Goal: Information Seeking & Learning: Learn about a topic

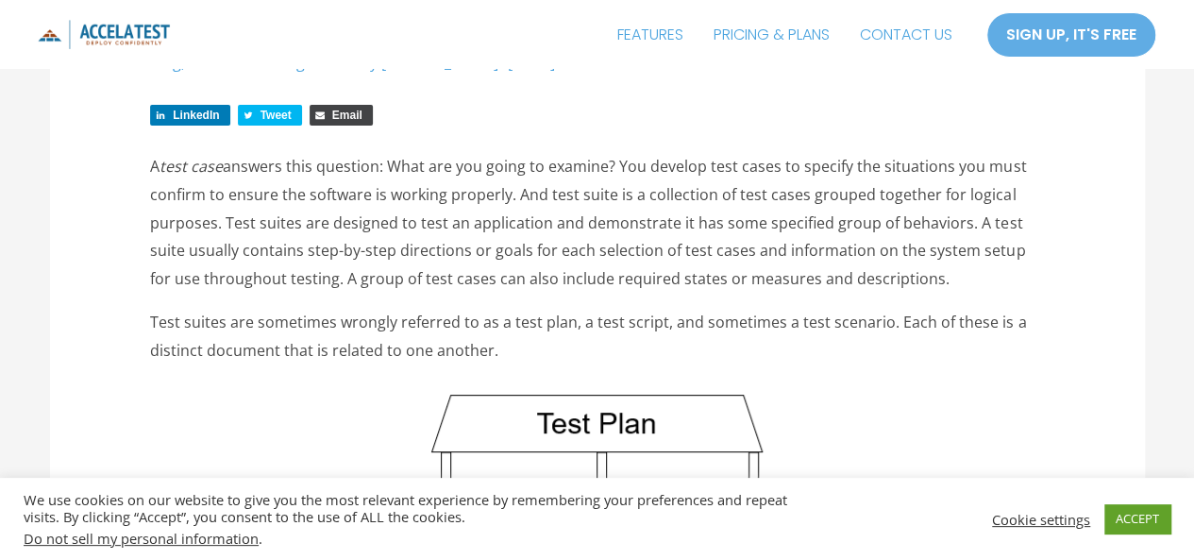
scroll to position [189, 0]
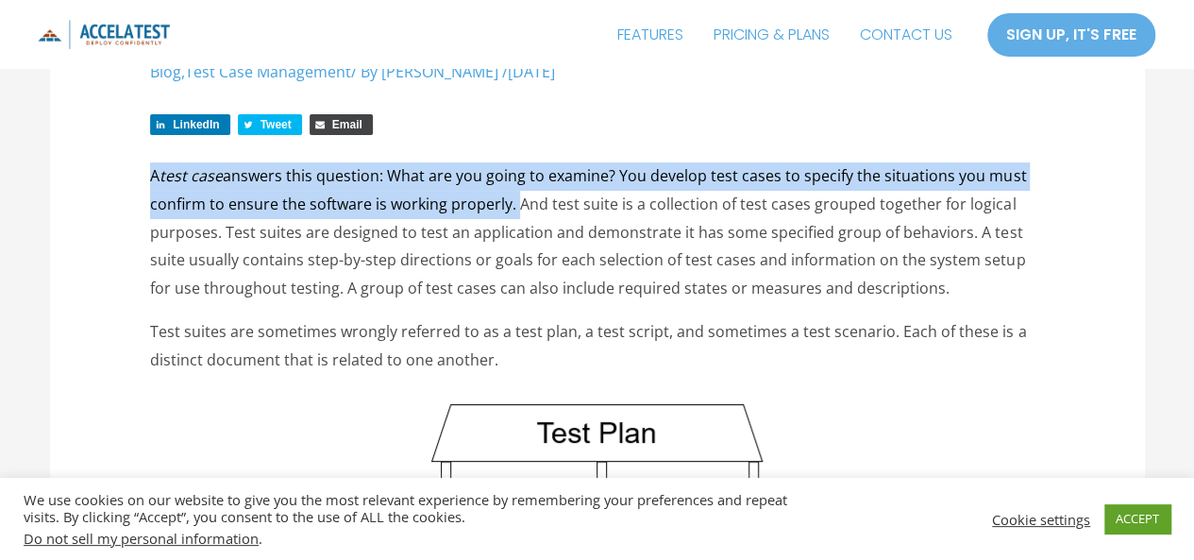
drag, startPoint x: 150, startPoint y: 179, endPoint x: 512, endPoint y: 205, distance: 362.5
click at [512, 205] on p "A test case answers this question: What are you going to examine? You develop t…" at bounding box center [597, 232] width 894 height 141
copy p "A test case answers this question: What are you going to examine? You develop t…"
drag, startPoint x: 967, startPoint y: 235, endPoint x: 921, endPoint y: 286, distance: 68.2
click at [921, 286] on p "A test case answers this question: What are you going to examine? You develop t…" at bounding box center [597, 232] width 894 height 141
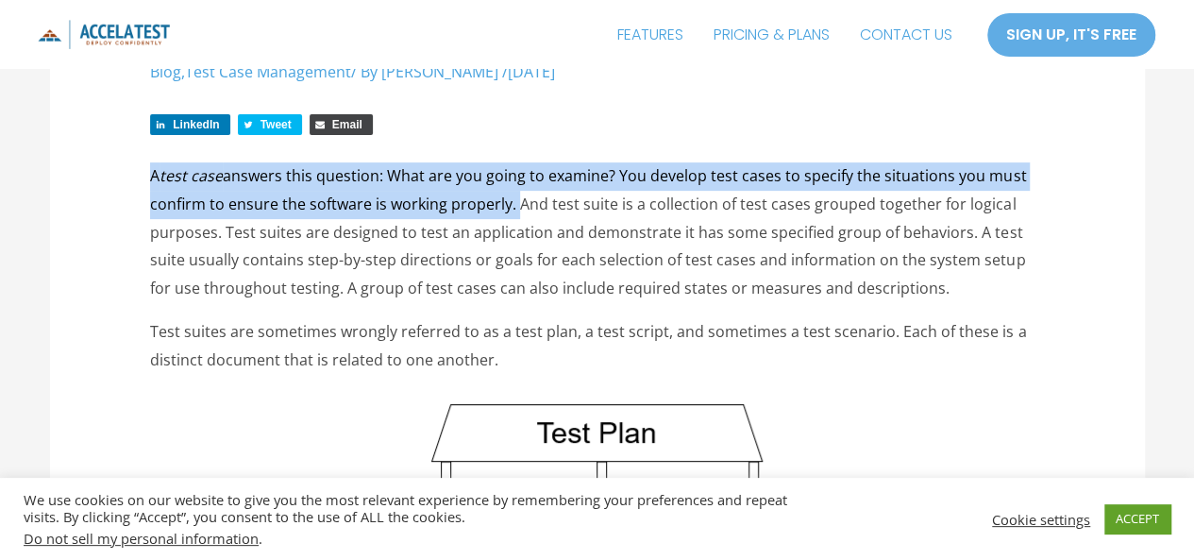
click at [921, 286] on p "A test case answers this question: What are you going to examine? You develop t…" at bounding box center [597, 232] width 894 height 141
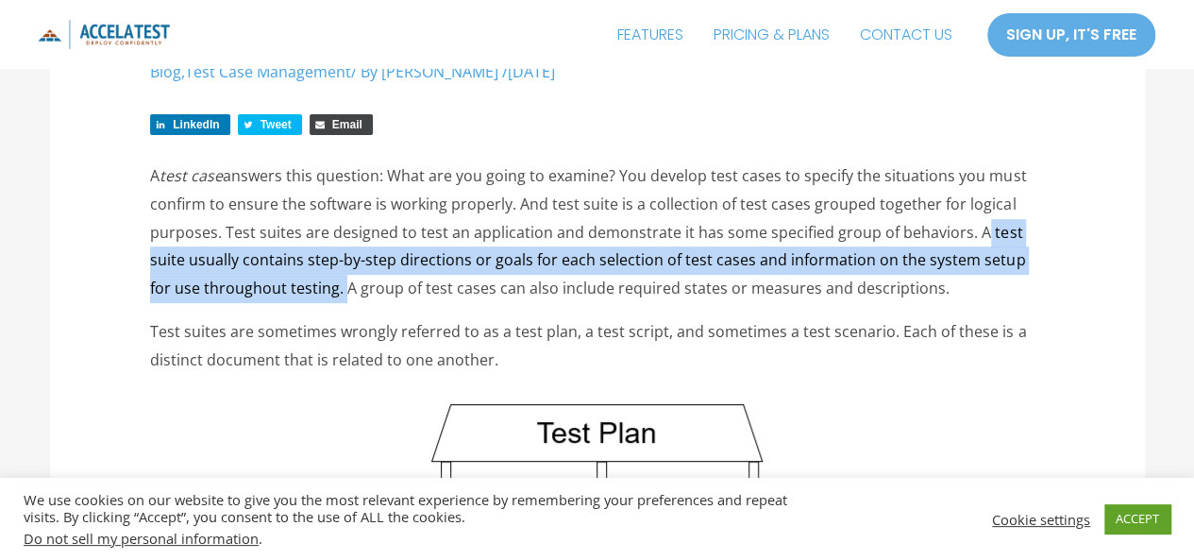
drag, startPoint x: 968, startPoint y: 231, endPoint x: 313, endPoint y: 286, distance: 656.5
click at [313, 286] on p "A test case answers this question: What are you going to examine? You develop t…" at bounding box center [597, 232] width 894 height 141
drag, startPoint x: 969, startPoint y: 231, endPoint x: 319, endPoint y: 292, distance: 652.3
click at [319, 292] on p "A test case answers this question: What are you going to examine? You develop t…" at bounding box center [597, 232] width 894 height 141
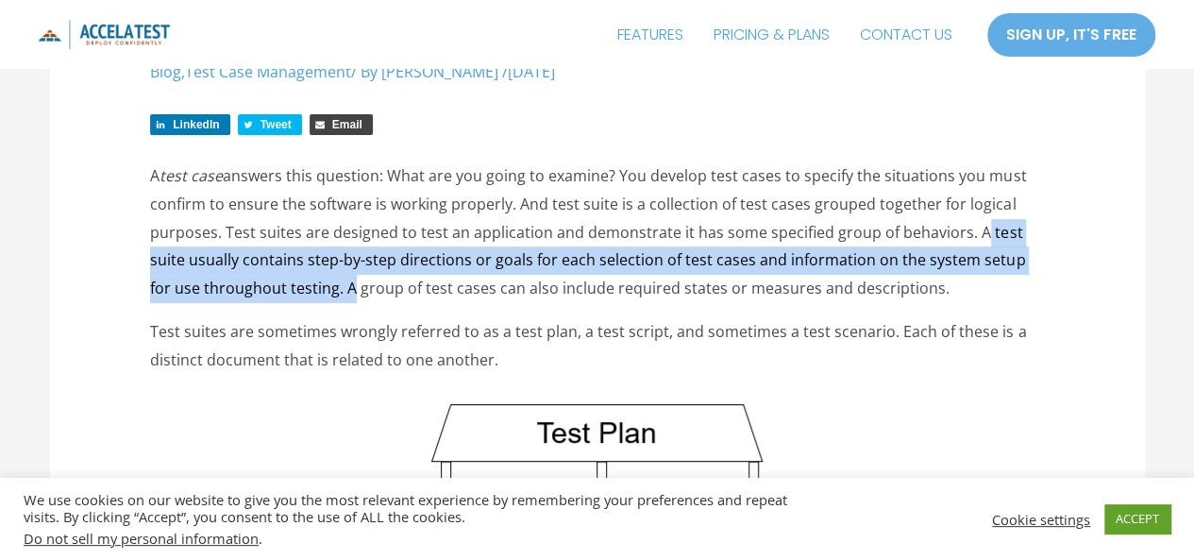
copy p "A test suite usually contains step-by-step directions or goals for each selecti…"
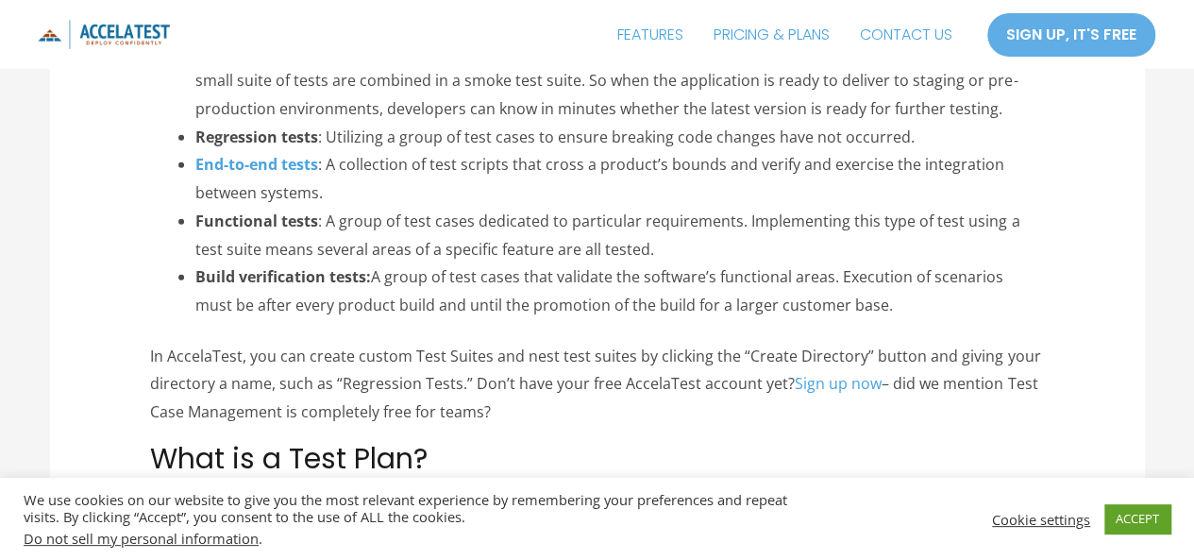
scroll to position [2832, 0]
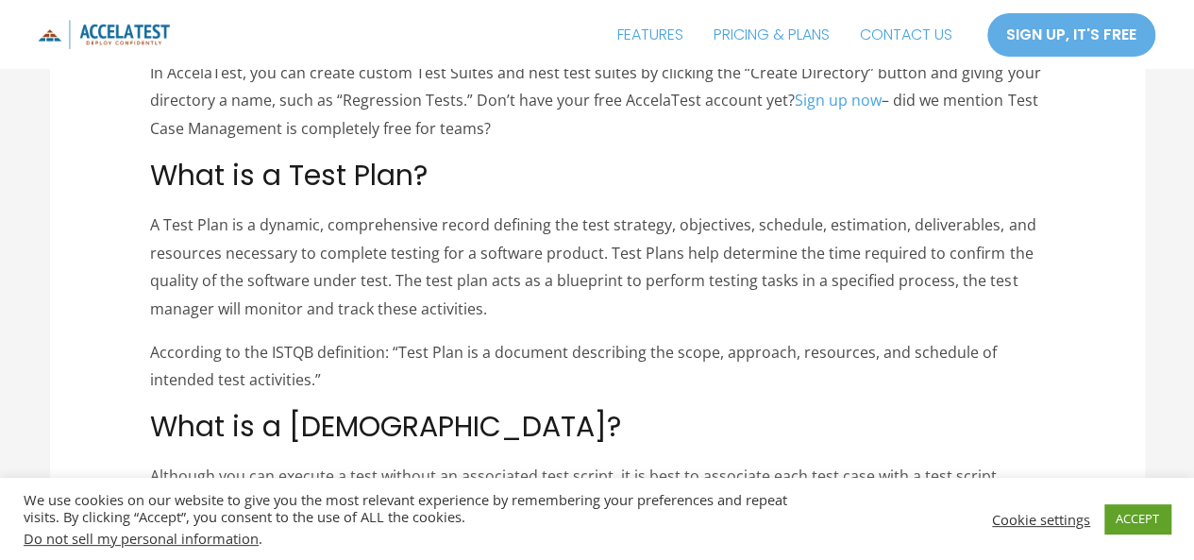
click at [385, 380] on p "According to the ISTQB definition: “Test Plan is a document describing the scop…" at bounding box center [597, 367] width 894 height 56
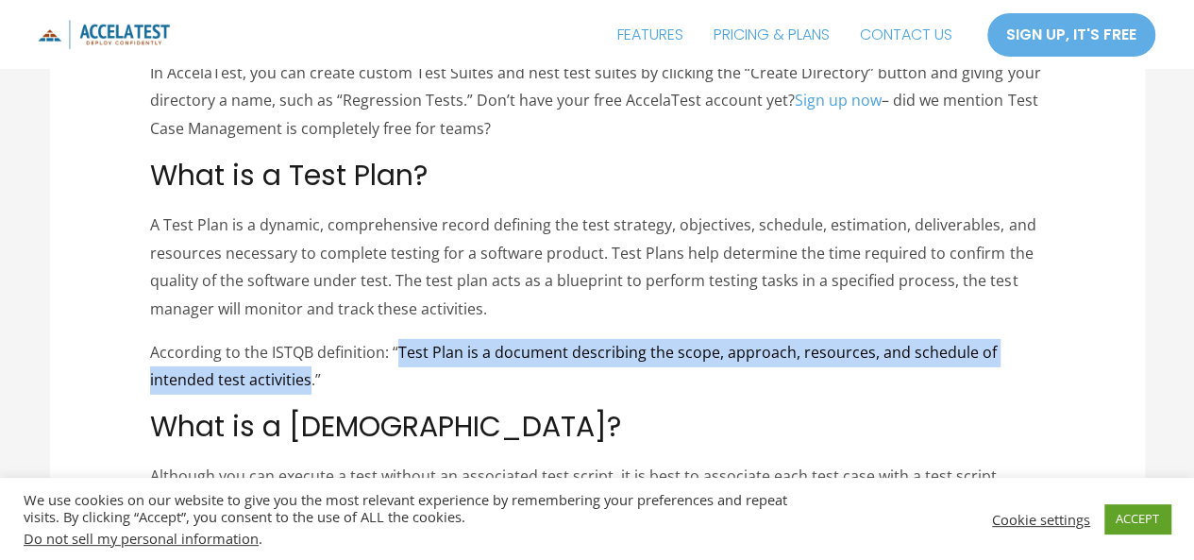
drag, startPoint x: 398, startPoint y: 356, endPoint x: 306, endPoint y: 377, distance: 94.8
click at [306, 377] on p "According to the ISTQB definition: “Test Plan is a document describing the scop…" at bounding box center [597, 367] width 894 height 56
copy p "Test Plan is a document describing the scope, approach, resources, and schedule…"
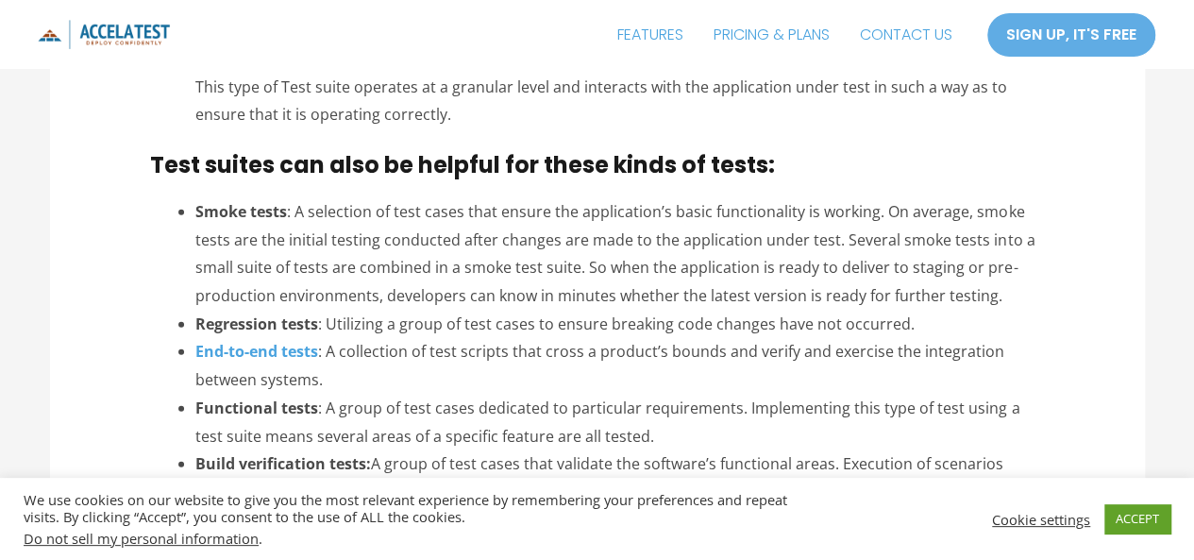
scroll to position [2360, 0]
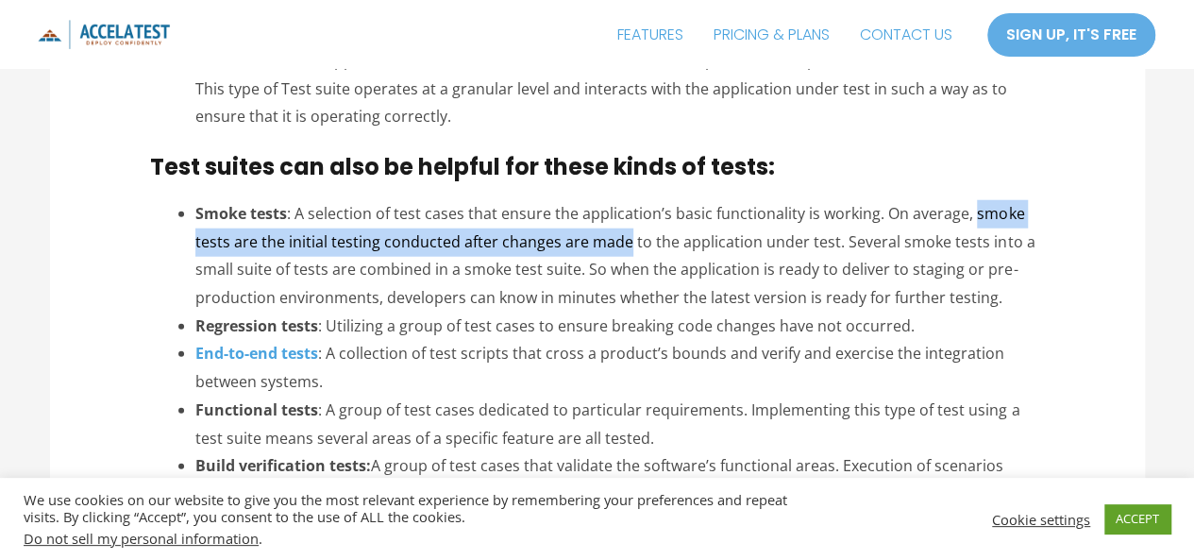
drag, startPoint x: 971, startPoint y: 217, endPoint x: 627, endPoint y: 235, distance: 344.1
click at [627, 235] on li "Smoke tests : A selection of test cases that ensure the application’s basic fun…" at bounding box center [619, 256] width 849 height 112
click at [996, 233] on li "Smoke tests : A selection of test cases that ensure the application’s basic fun…" at bounding box center [619, 256] width 849 height 112
drag, startPoint x: 971, startPoint y: 217, endPoint x: 833, endPoint y: 239, distance: 139.5
click at [833, 239] on li "Smoke tests : A selection of test cases that ensure the application’s basic fun…" at bounding box center [619, 256] width 849 height 112
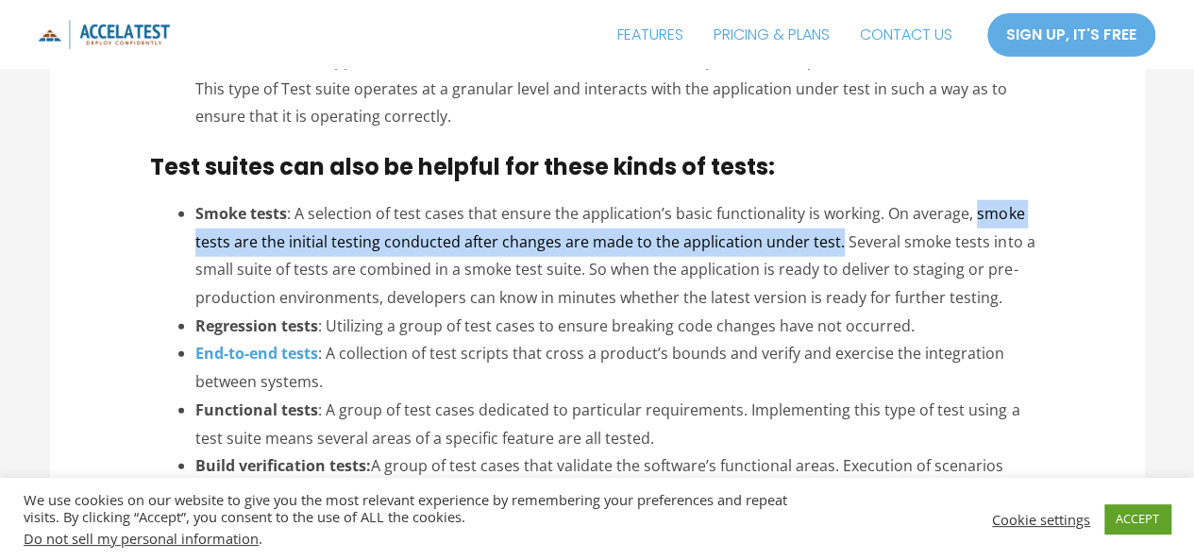
copy li "smoke tests are the initial testing conducted after changes are made to the app…"
drag, startPoint x: 195, startPoint y: 324, endPoint x: 910, endPoint y: 339, distance: 714.8
click at [910, 339] on ul "Smoke tests : A selection of test cases that ensure the application’s basic fun…" at bounding box center [619, 354] width 849 height 309
copy li "Regression tests : Utilizing a group of test cases to ensure breaking code chan…"
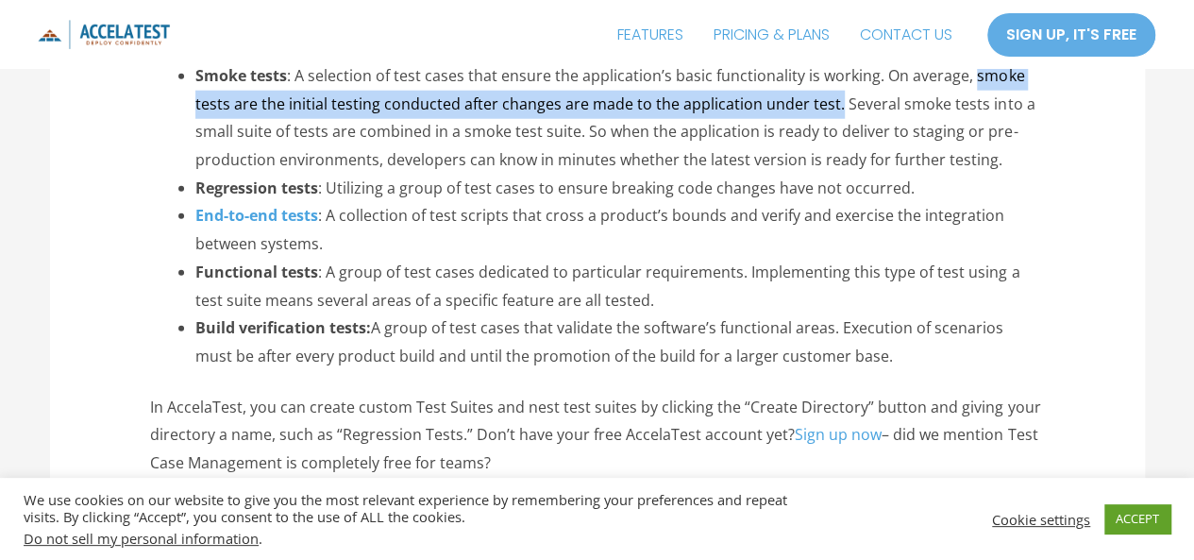
scroll to position [2455, 0]
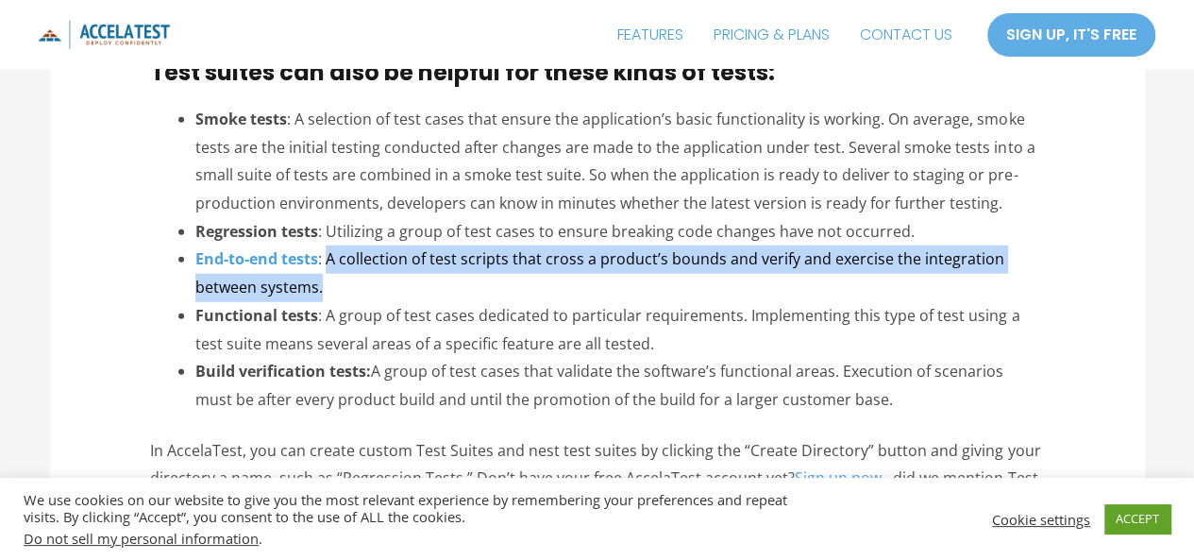
drag, startPoint x: 330, startPoint y: 258, endPoint x: 340, endPoint y: 278, distance: 22.0
click at [340, 278] on li "End-to-end tests : A collection of test scripts that cross a product’s bounds a…" at bounding box center [619, 273] width 849 height 56
copy li "A collection of test scripts that cross a product’s bounds and verify and exerc…"
drag, startPoint x: 284, startPoint y: 346, endPoint x: 627, endPoint y: 347, distance: 342.7
click at [627, 347] on li "Functional tests : A group of test cases dedicated to particular requirements. …" at bounding box center [619, 330] width 849 height 56
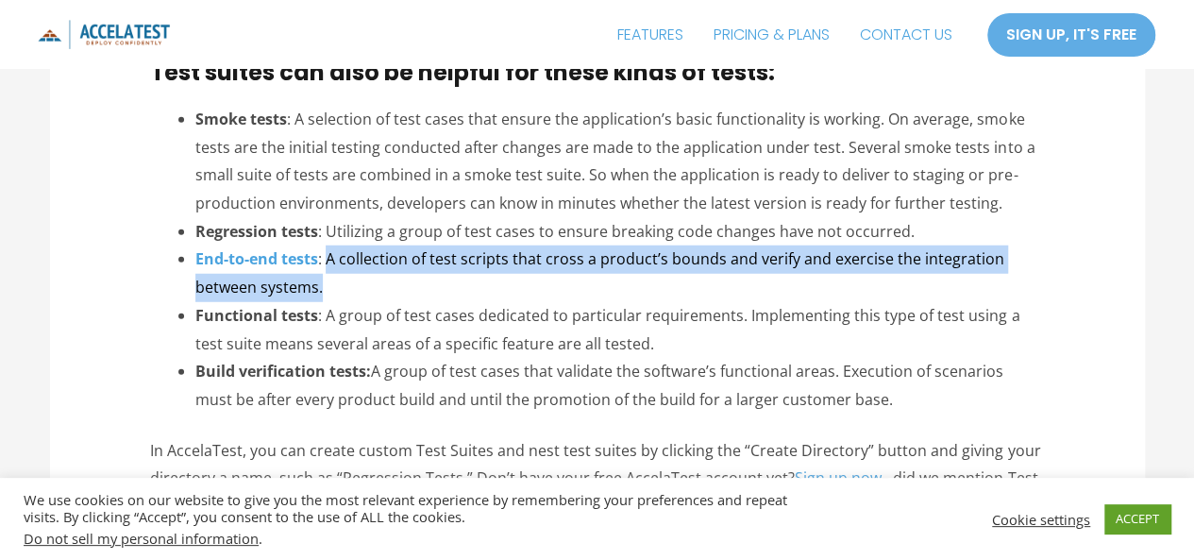
click at [627, 347] on li "Functional tests : A group of test cases dedicated to particular requirements. …" at bounding box center [619, 330] width 849 height 56
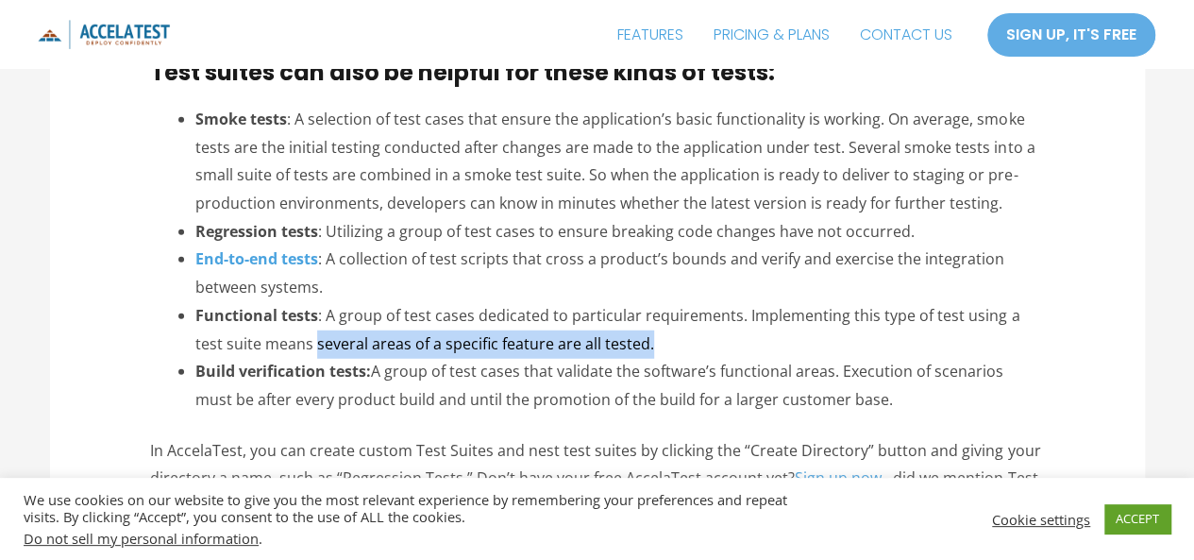
drag, startPoint x: 284, startPoint y: 345, endPoint x: 619, endPoint y: 341, distance: 335.2
click at [619, 341] on li "Functional tests : A group of test cases dedicated to particular requirements. …" at bounding box center [619, 330] width 849 height 56
copy li "several areas of a specific feature are all tested."
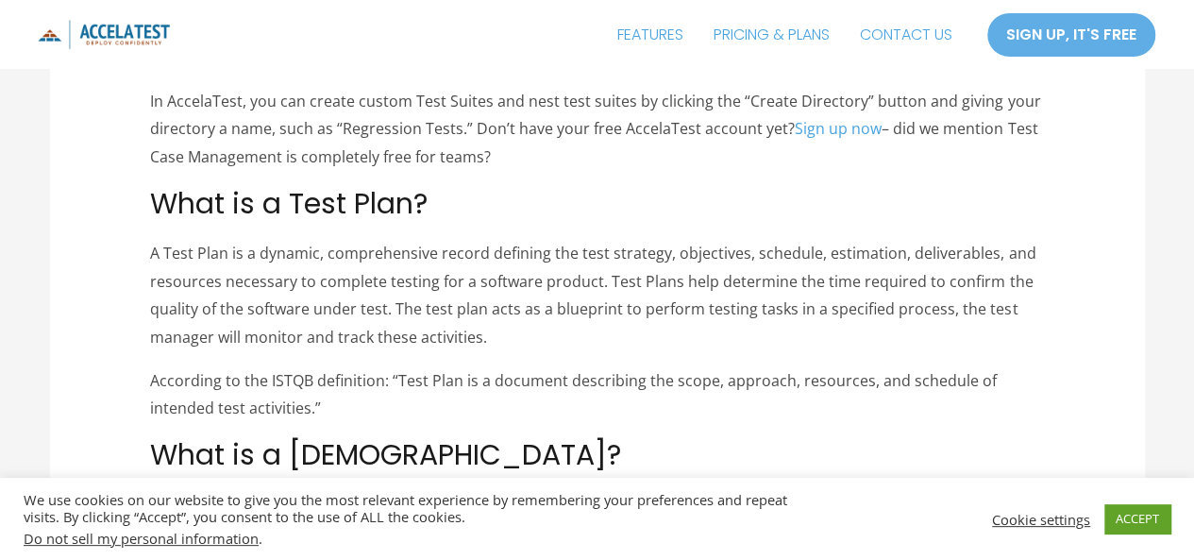
scroll to position [2643, 0]
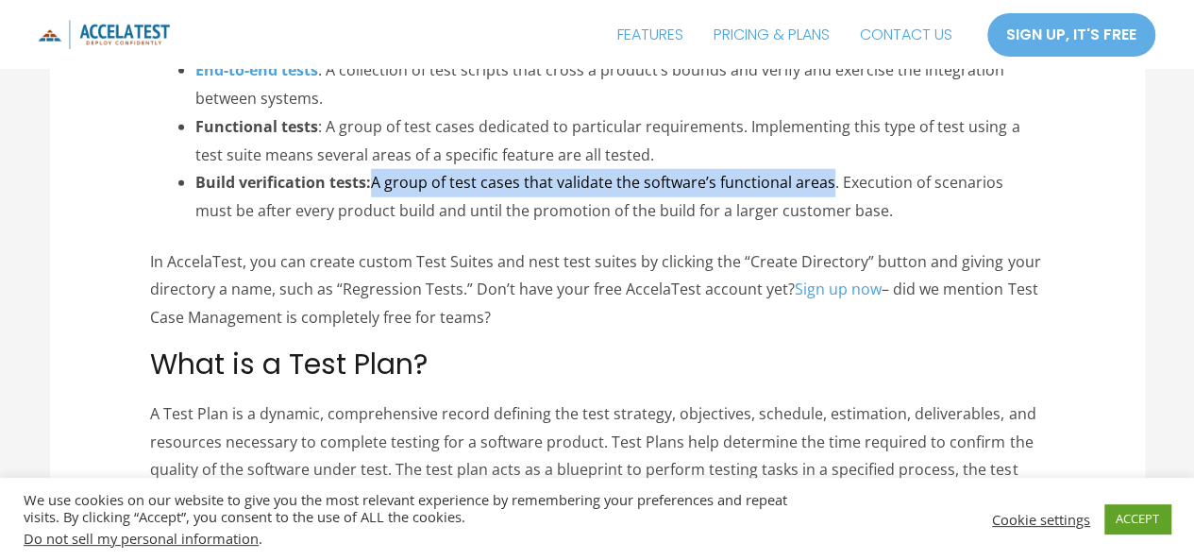
drag, startPoint x: 378, startPoint y: 185, endPoint x: 831, endPoint y: 187, distance: 453.2
click at [831, 187] on li "Build verification tests: A group of test cases that validate the software’s fu…" at bounding box center [619, 197] width 849 height 56
drag, startPoint x: 831, startPoint y: 182, endPoint x: 374, endPoint y: 188, distance: 457.0
click at [374, 188] on li "Build verification tests: A group of test cases that validate the software’s fu…" at bounding box center [619, 197] width 849 height 56
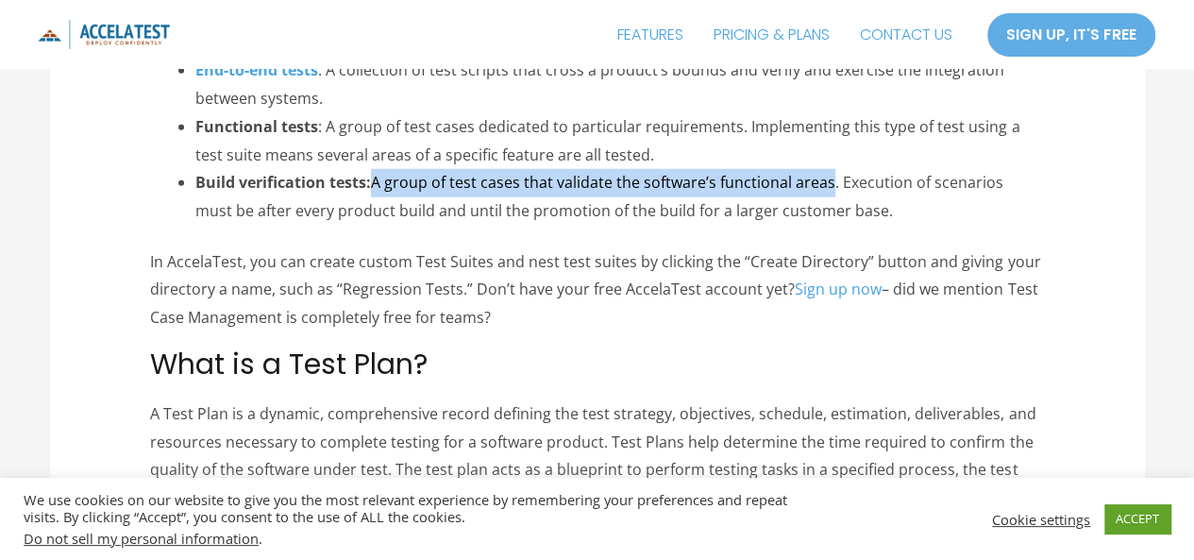
copy li "A group of test cases that validate the software’s functional areas"
